Goal: Transaction & Acquisition: Purchase product/service

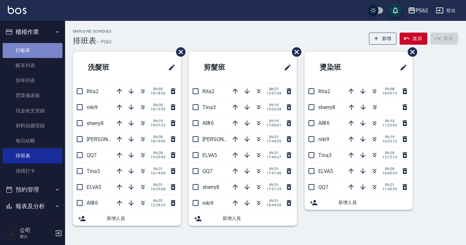
click at [39, 49] on link "打帳單" at bounding box center [33, 50] width 60 height 15
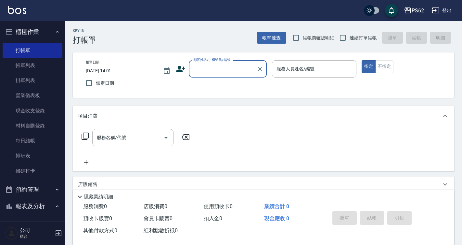
click at [213, 70] on input "顧客姓名/手機號碼/編號" at bounding box center [223, 68] width 62 height 11
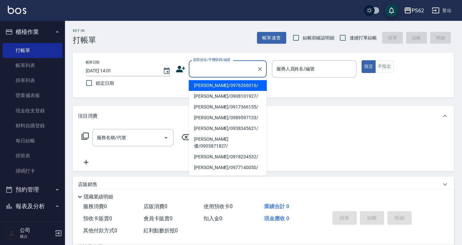
click at [213, 70] on input "顧客姓名/手機號碼/編號" at bounding box center [223, 68] width 62 height 11
click at [38, 59] on link "帳單列表" at bounding box center [33, 65] width 60 height 15
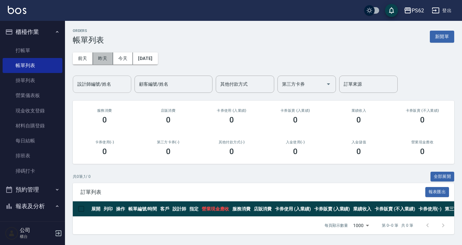
click at [103, 60] on button "昨天" at bounding box center [103, 58] width 20 height 12
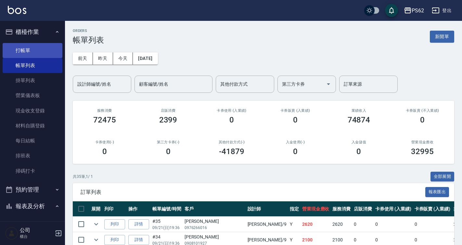
click at [43, 47] on link "打帳單" at bounding box center [33, 50] width 60 height 15
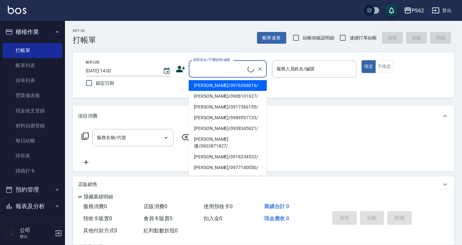
click at [205, 67] on input "顧客姓名/手機號碼/編號" at bounding box center [220, 68] width 56 height 11
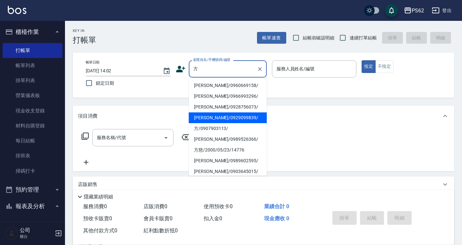
click at [207, 118] on li "[PERSON_NAME]/0929099839/" at bounding box center [228, 117] width 78 height 11
type input "[PERSON_NAME]/0929099839/"
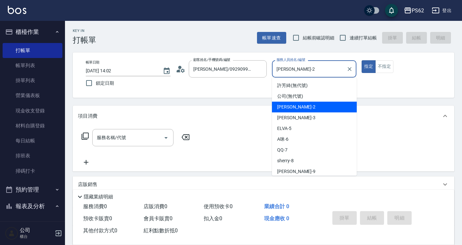
click at [295, 68] on input "[PERSON_NAME]-2" at bounding box center [309, 68] width 69 height 11
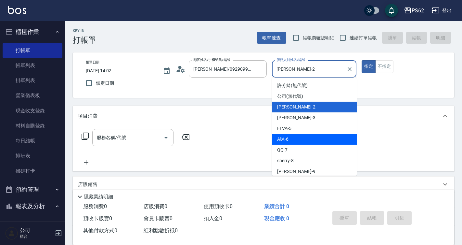
click at [299, 144] on div "A咪 -6" at bounding box center [314, 139] width 85 height 11
type input "A咪-6"
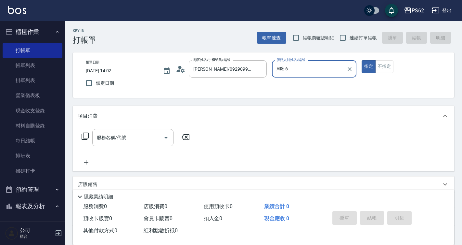
click at [85, 134] on icon at bounding box center [85, 136] width 8 height 8
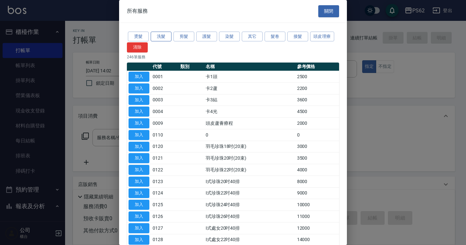
click at [167, 34] on button "洗髮" at bounding box center [161, 37] width 21 height 10
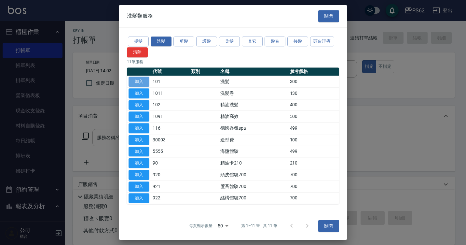
click at [135, 83] on button "加入" at bounding box center [138, 81] width 21 height 10
type input "洗髮(101)"
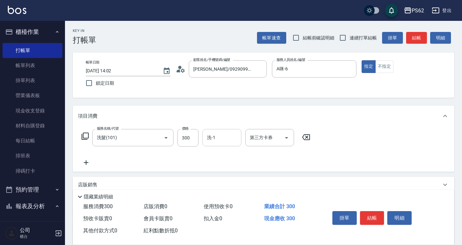
click at [221, 138] on input "洗-1" at bounding box center [222, 137] width 33 height 11
type input "Sunny-23"
click at [388, 65] on button "不指定" at bounding box center [385, 66] width 18 height 13
click at [367, 215] on button "結帳" at bounding box center [372, 218] width 24 height 14
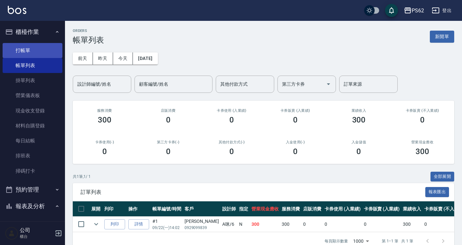
click at [33, 56] on link "打帳單" at bounding box center [33, 50] width 60 height 15
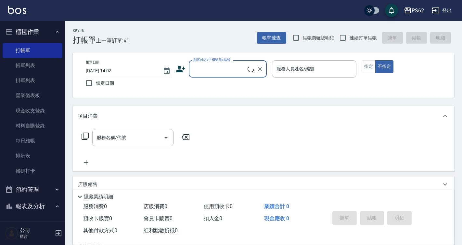
click at [219, 67] on input "顧客姓名/手機號碼/編號" at bounding box center [220, 68] width 56 height 11
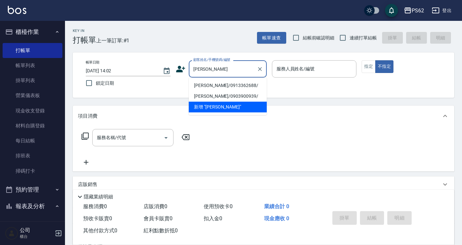
click at [197, 85] on li "[PERSON_NAME]/0913362688/" at bounding box center [228, 85] width 78 height 11
type input "[PERSON_NAME]/0913362688/"
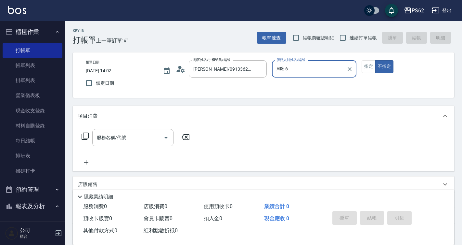
type input "A咪-6"
click at [87, 137] on icon at bounding box center [85, 136] width 8 height 8
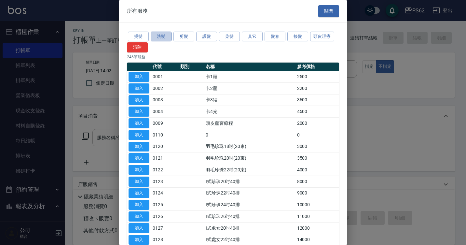
click at [165, 36] on button "洗髮" at bounding box center [161, 37] width 21 height 10
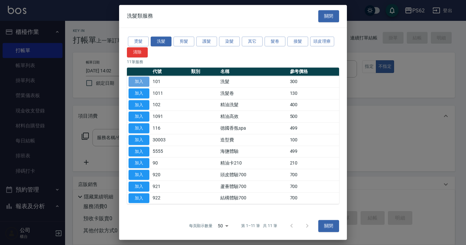
click at [143, 80] on button "加入" at bounding box center [138, 81] width 21 height 10
type input "洗髮(101)"
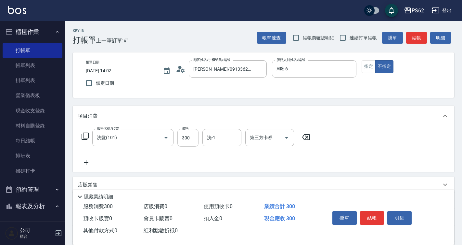
click at [193, 134] on input "300" at bounding box center [188, 138] width 21 height 18
type input "270"
click at [369, 66] on button "指定" at bounding box center [369, 66] width 14 height 13
click at [375, 214] on button "結帳" at bounding box center [372, 218] width 24 height 14
click at [375, 214] on div "掛單 結帳 明細" at bounding box center [372, 218] width 85 height 20
